Goal: Find specific page/section: Find specific page/section

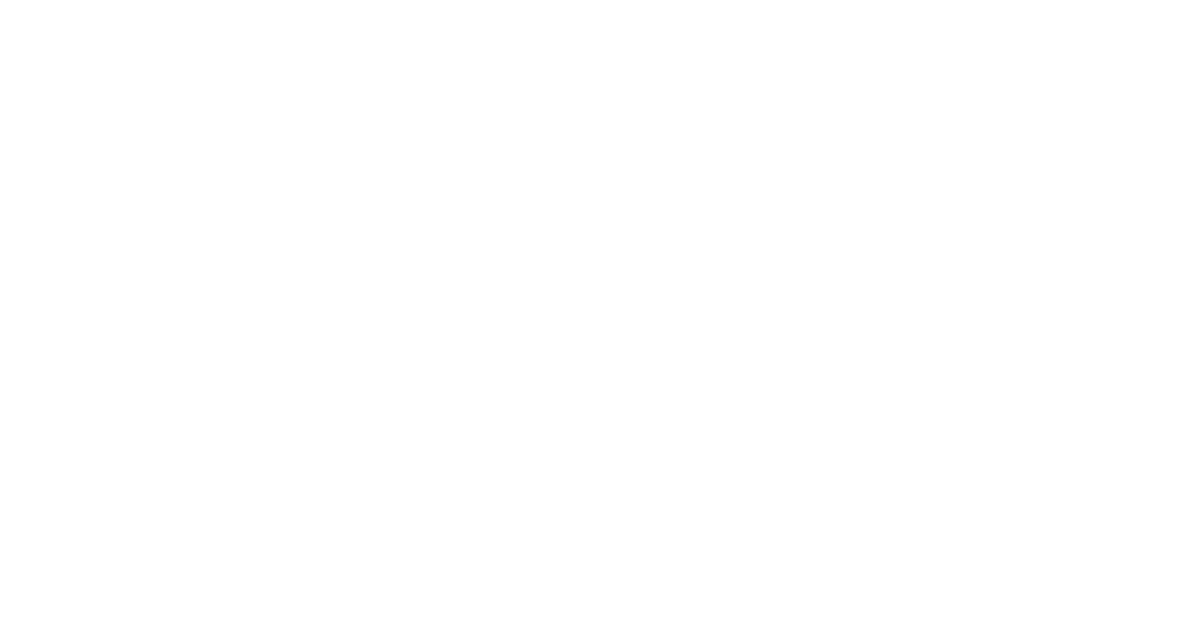
click at [765, 5] on html at bounding box center [598, 2] width 1197 height 5
